Goal: Transaction & Acquisition: Purchase product/service

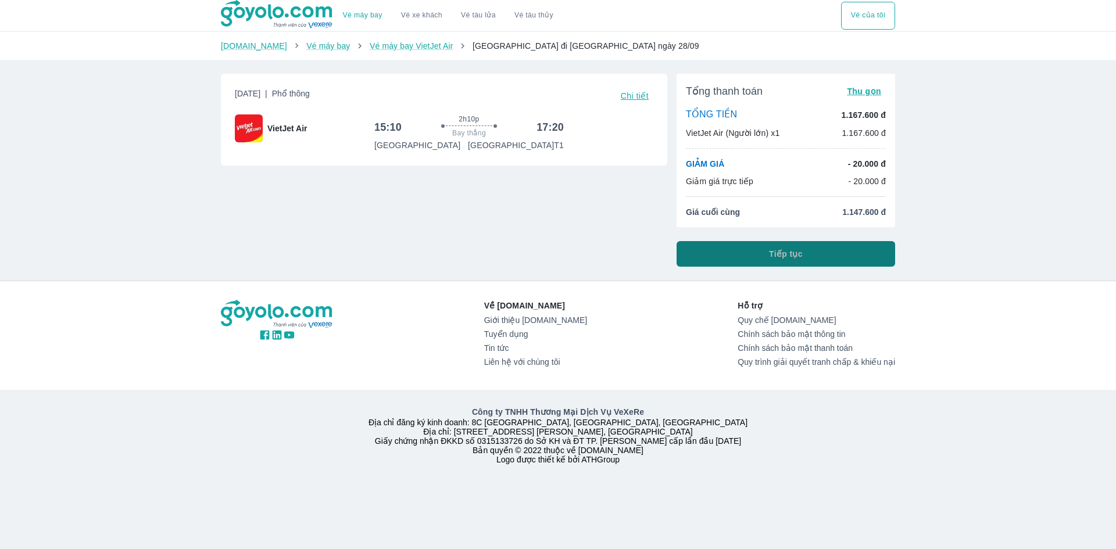
click at [745, 257] on button "Tiếp tục" at bounding box center [785, 254] width 218 height 26
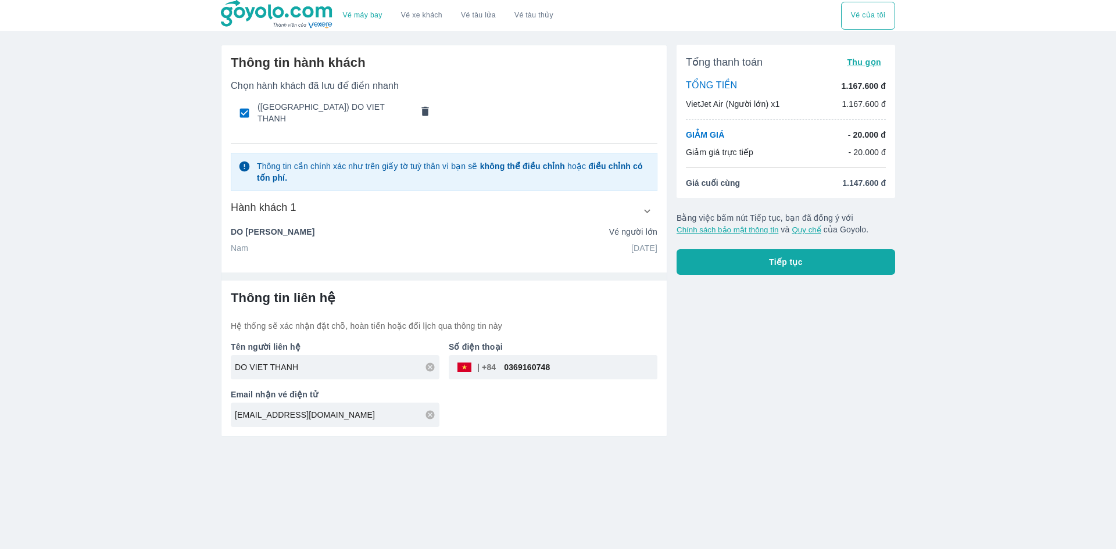
click at [913, 338] on div "Vé máy bay Vé xe khách Vé tàu lửa Vé tàu thủy Vé của tôi Thông tin hành khách C…" at bounding box center [558, 274] width 1116 height 549
click at [296, 414] on input "[EMAIL_ADDRESS][DOMAIN_NAME]" at bounding box center [337, 415] width 205 height 12
drag, startPoint x: 300, startPoint y: 413, endPoint x: 70, endPoint y: 379, distance: 233.1
click at [70, 379] on div "Vé máy bay Vé xe khách Vé tàu lửa Vé tàu thủy Vé của tôi Thông tin hành khách C…" at bounding box center [558, 274] width 1116 height 549
type input "[EMAIL_ADDRESS][DOMAIN_NAME]"
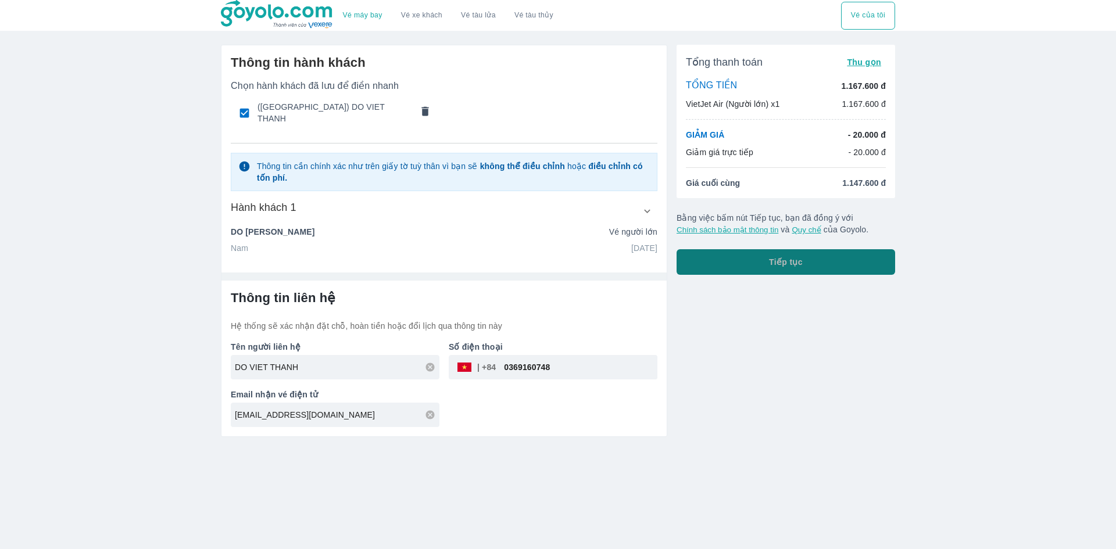
click at [795, 259] on span "Tiếp tục" at bounding box center [786, 262] width 34 height 12
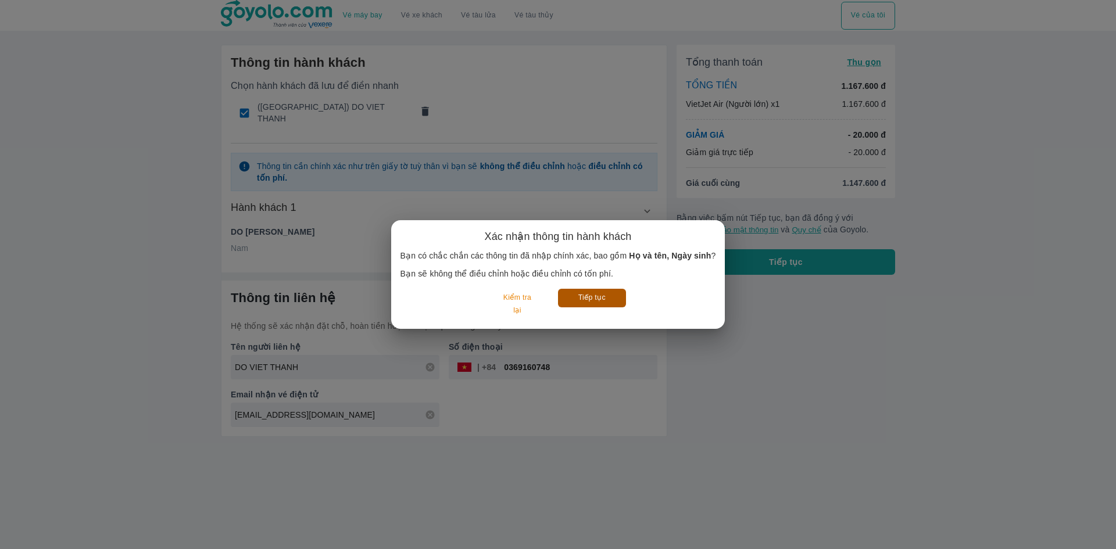
click at [600, 300] on button "Tiếp tục" at bounding box center [592, 298] width 68 height 18
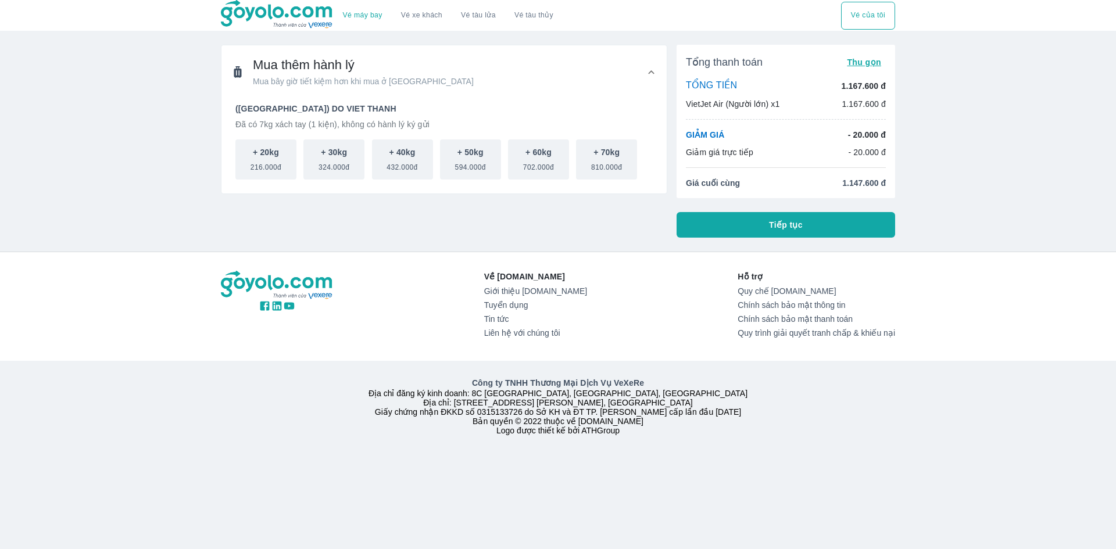
click at [751, 232] on button "Tiếp tục" at bounding box center [785, 225] width 218 height 26
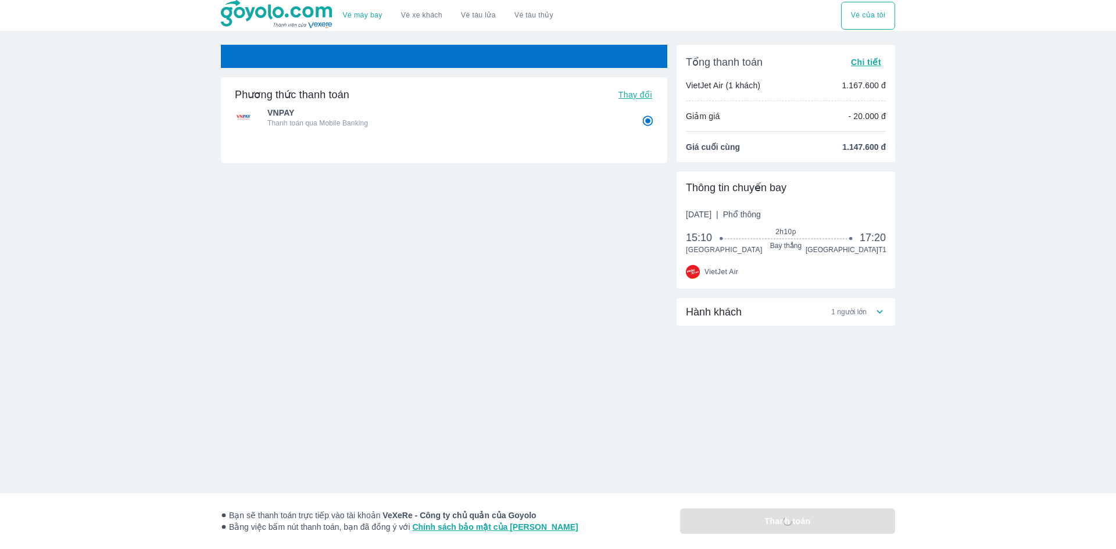
click at [683, 418] on div "Hành khách 1 người lớn" at bounding box center [785, 358] width 218 height 121
radio input "false"
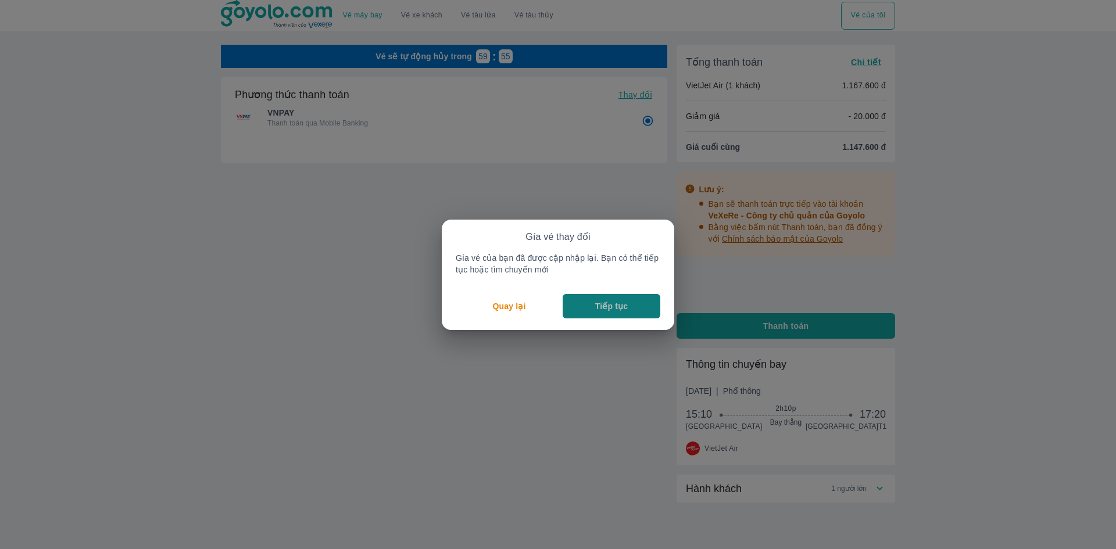
click at [591, 315] on button "Tiếp tục" at bounding box center [611, 306] width 98 height 24
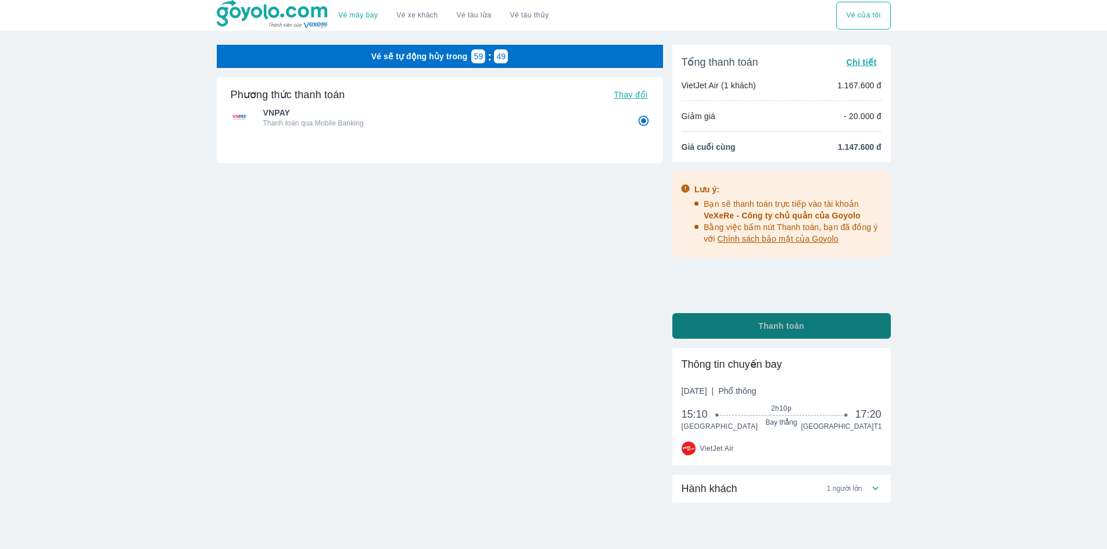
click at [722, 325] on button "Thanh toán" at bounding box center [781, 326] width 218 height 26
radio input "false"
